Goal: Transaction & Acquisition: Purchase product/service

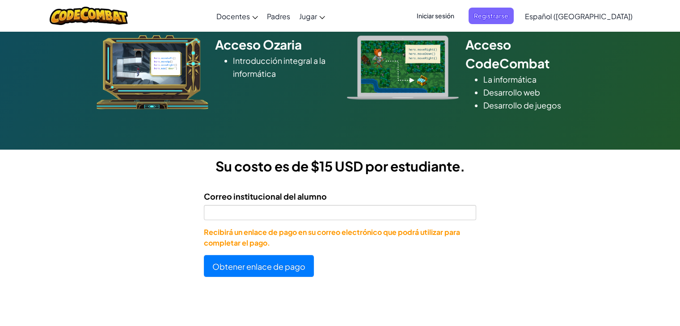
scroll to position [129, 0]
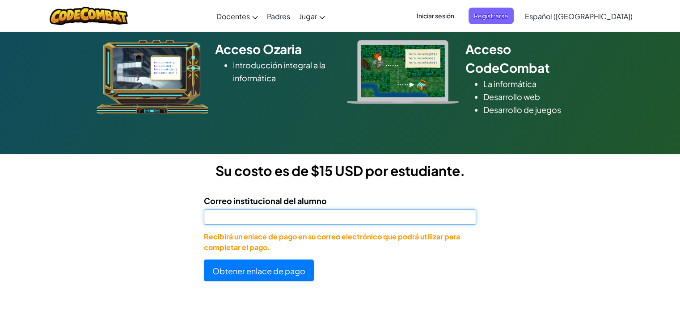
click at [428, 217] on input "Correo institucional del alumno" at bounding box center [340, 217] width 272 height 15
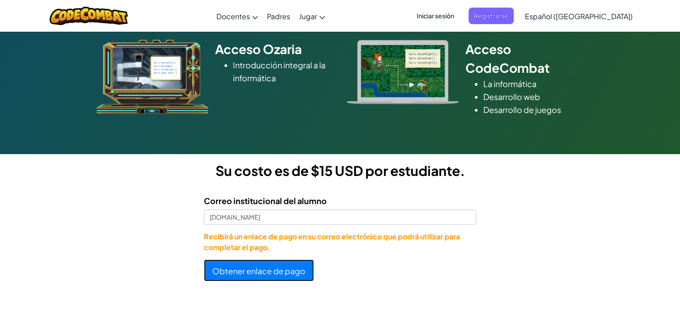
click at [275, 271] on font "Obtener enlace de pago" at bounding box center [258, 271] width 93 height 10
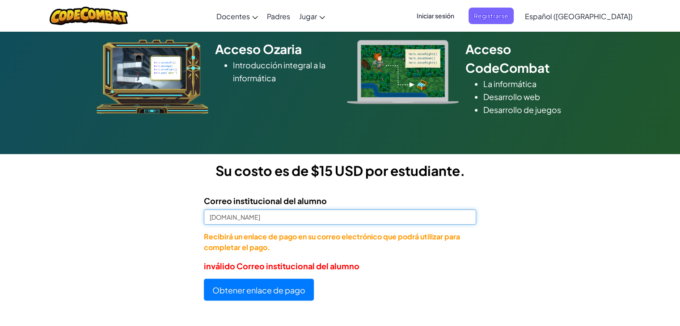
click at [245, 217] on input "[DOMAIN_NAME]" at bounding box center [340, 217] width 272 height 15
click at [204, 279] on button "Obtener enlace de pago" at bounding box center [259, 290] width 110 height 22
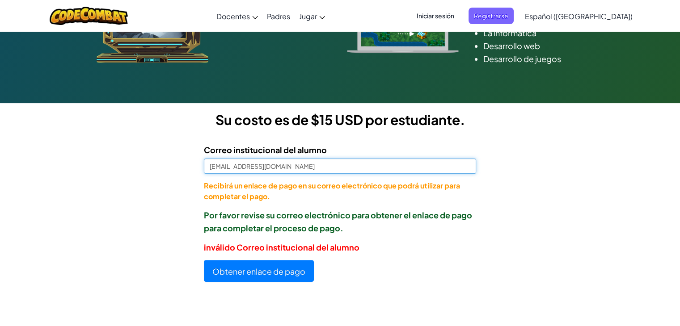
scroll to position [180, 0]
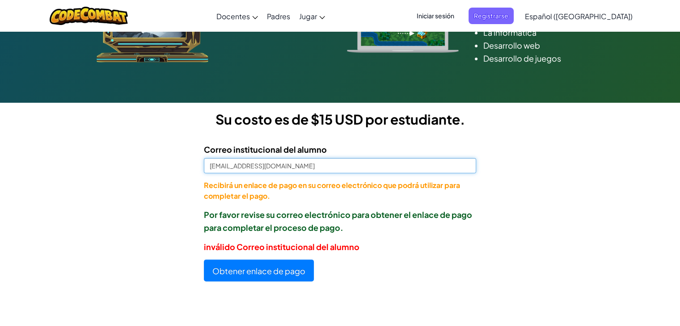
click at [218, 165] on input "[EMAIL_ADDRESS][DOMAIN_NAME]" at bounding box center [340, 165] width 272 height 15
click at [213, 165] on input "[EMAIL_ADDRESS][DOMAIN_NAME]" at bounding box center [340, 165] width 272 height 15
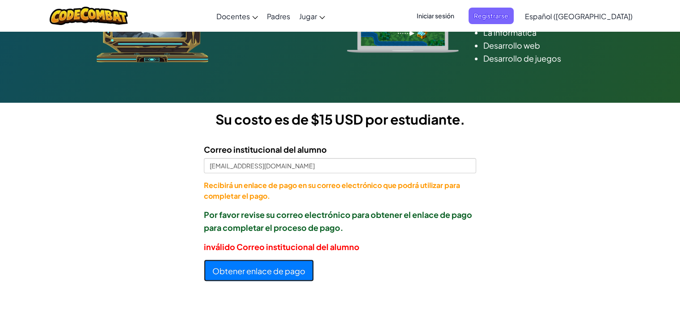
click at [296, 274] on font "Obtener enlace de pago" at bounding box center [258, 271] width 93 height 10
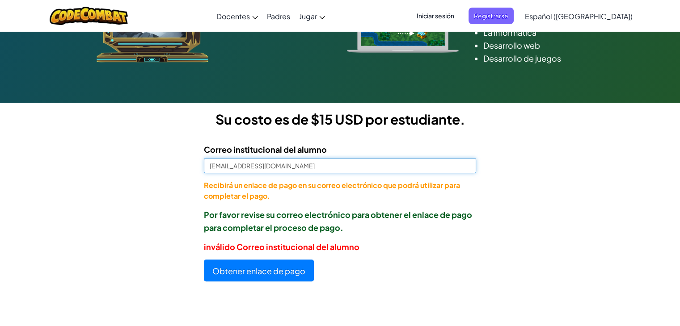
click at [330, 164] on input "[EMAIL_ADDRESS][DOMAIN_NAME]" at bounding box center [340, 165] width 272 height 15
type input "A"
type input "[EMAIL_ADDRESS][DOMAIN_NAME]"
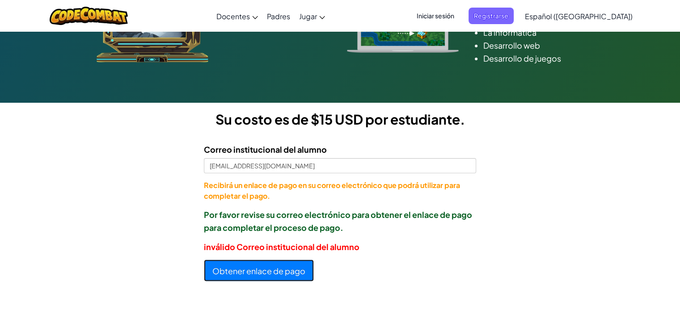
click at [265, 267] on font "Obtener enlace de pago" at bounding box center [258, 271] width 93 height 10
click at [297, 271] on font "Obtener enlace de pago" at bounding box center [258, 271] width 93 height 10
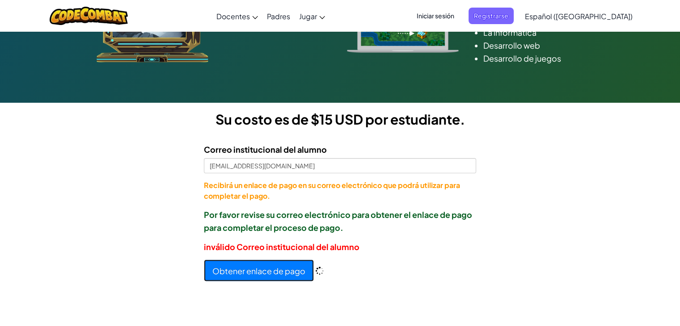
click at [297, 271] on font "Obtener enlace de pago" at bounding box center [258, 271] width 93 height 10
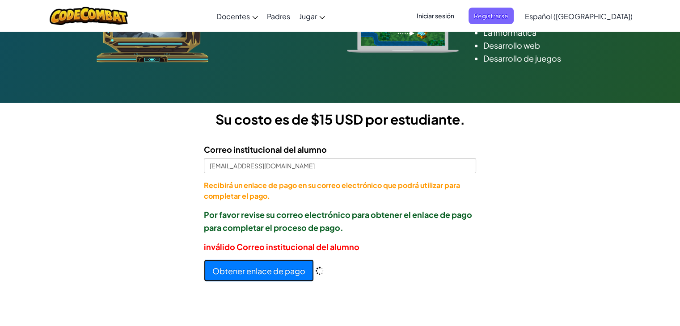
click at [297, 271] on font "Obtener enlace de pago" at bounding box center [258, 271] width 93 height 10
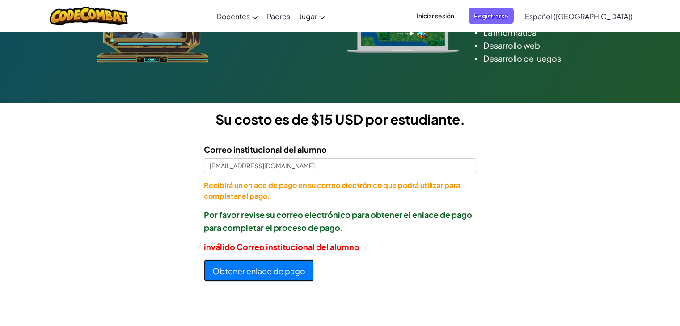
click at [204, 260] on button "Obtener enlace de pago" at bounding box center [259, 271] width 110 height 22
click at [282, 267] on font "Obtener enlace de pago" at bounding box center [258, 271] width 93 height 10
